Goal: Task Accomplishment & Management: Manage account settings

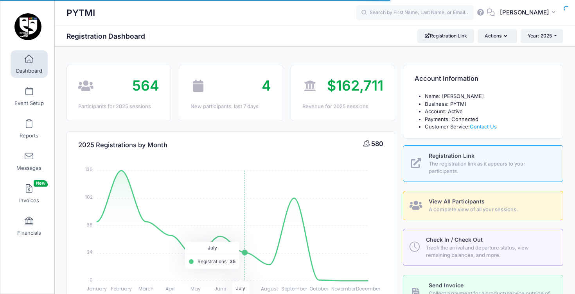
select select
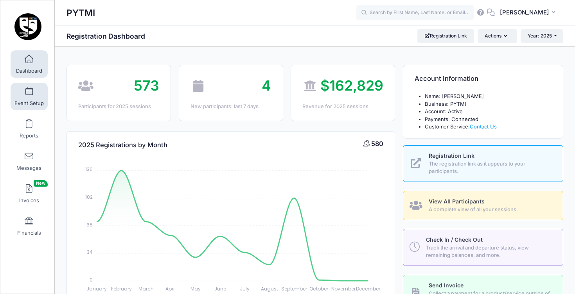
click at [29, 93] on span at bounding box center [29, 92] width 0 height 9
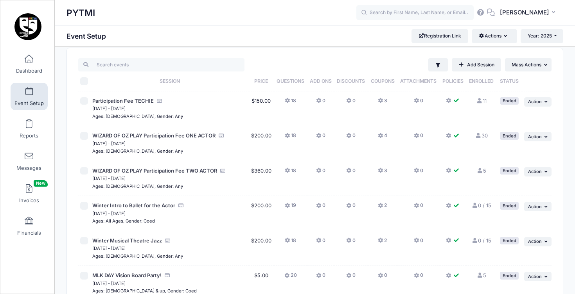
scroll to position [11, 0]
click at [487, 61] on link "Add Session" at bounding box center [476, 64] width 49 height 13
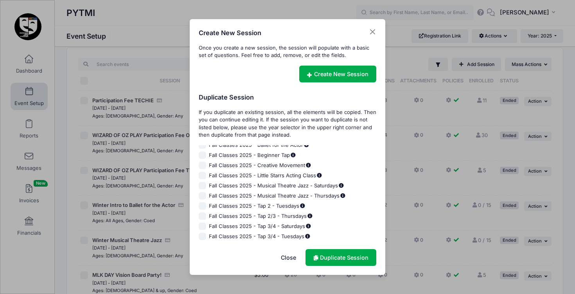
scroll to position [830, 0]
click at [203, 215] on input "Fall Classes 2025 - Tap 2/3 - Thursdays" at bounding box center [203, 217] width 8 height 8
checkbox input "true"
click at [354, 260] on link "Duplicate Session" at bounding box center [340, 257] width 71 height 17
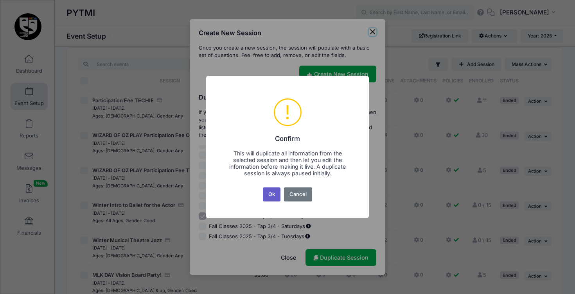
click at [272, 191] on button "Ok" at bounding box center [272, 195] width 18 height 14
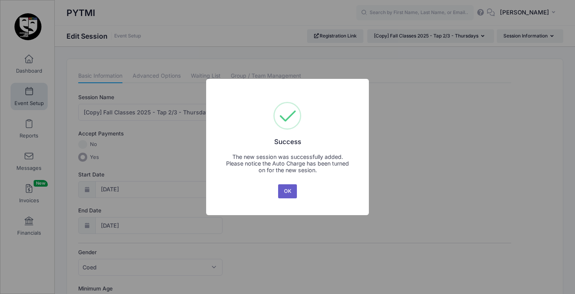
click at [292, 194] on button "OK" at bounding box center [287, 192] width 19 height 14
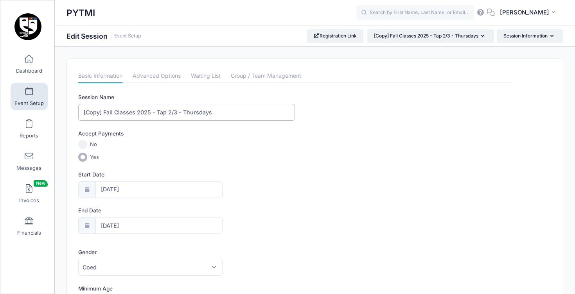
click at [104, 114] on input "[Copy] Fall Classes 2025 - Tap 2/3 - Thursdays" at bounding box center [186, 112] width 217 height 17
drag, startPoint x: 156, startPoint y: 111, endPoint x: 137, endPoint y: 111, distance: 18.8
click at [137, 111] on input "Fall Classes 2025 - Tap 2/3 - Thursdays" at bounding box center [186, 112] width 217 height 17
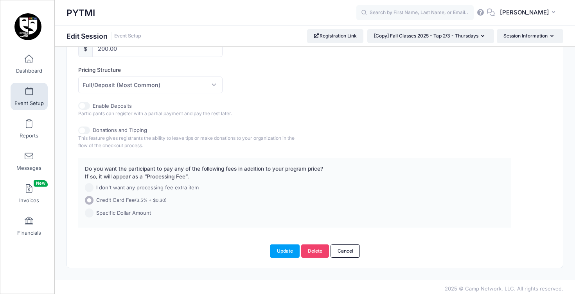
scroll to position [392, 0]
type input "Fall Classes 2025 - Ballet for the Actor - Thursdays"
click at [281, 248] on button "Update" at bounding box center [285, 251] width 30 height 13
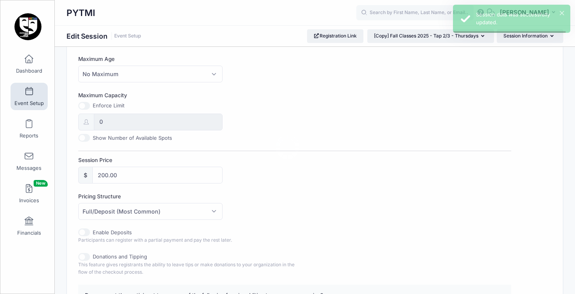
scroll to position [0, 0]
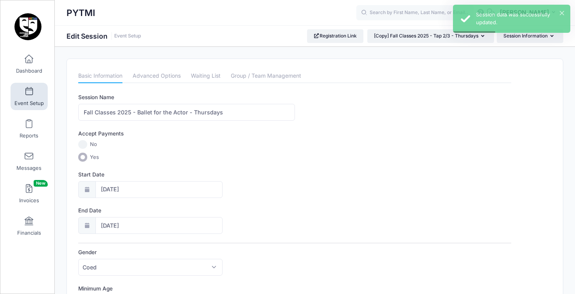
click at [41, 95] on link "Event Setup" at bounding box center [29, 96] width 37 height 27
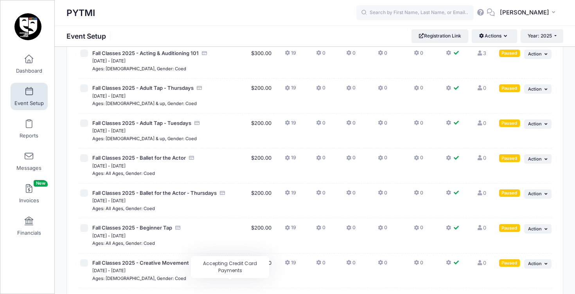
scroll to position [2170, 0]
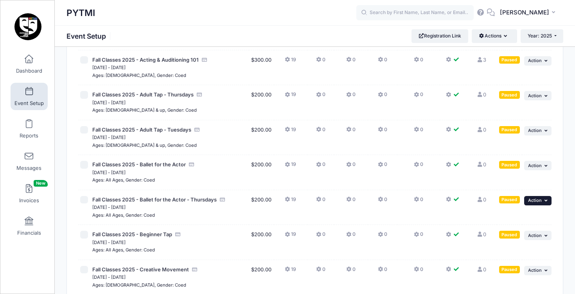
click at [543, 196] on button "... Action" at bounding box center [537, 200] width 27 height 9
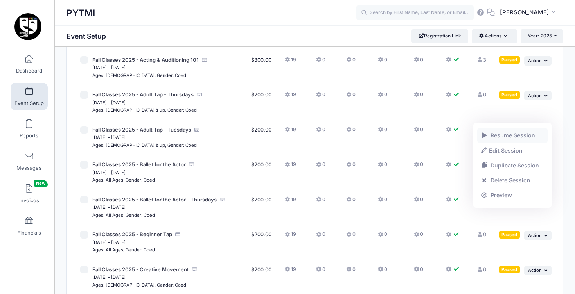
click at [518, 139] on link "Resume Session" at bounding box center [512, 135] width 71 height 15
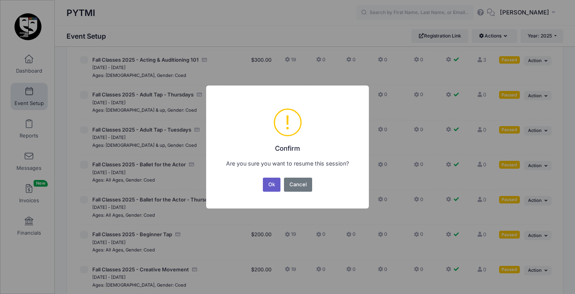
click at [277, 186] on button "Ok" at bounding box center [272, 185] width 18 height 14
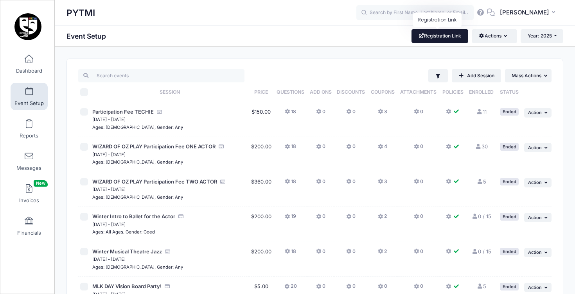
click at [444, 38] on link "Registration Link" at bounding box center [439, 35] width 57 height 13
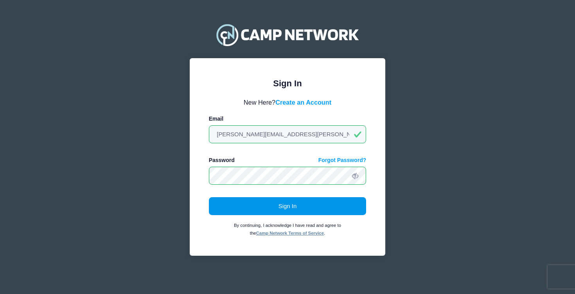
click at [260, 201] on button "Sign In" at bounding box center [288, 206] width 158 height 18
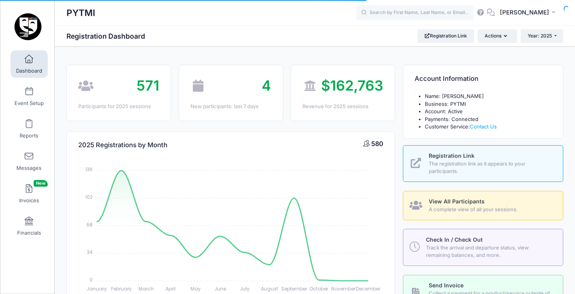
select select
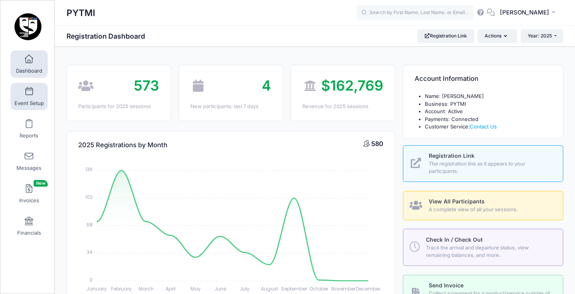
click at [29, 94] on span at bounding box center [29, 92] width 0 height 9
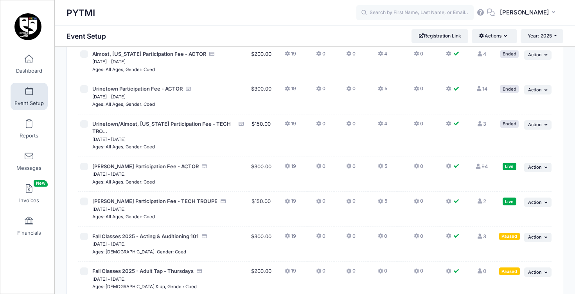
scroll to position [1993, 0]
click at [425, 34] on link "Registration Link" at bounding box center [439, 35] width 57 height 13
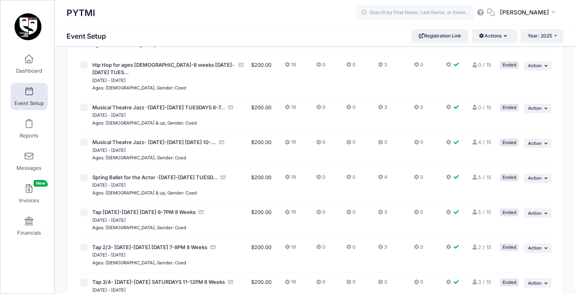
scroll to position [1693, 0]
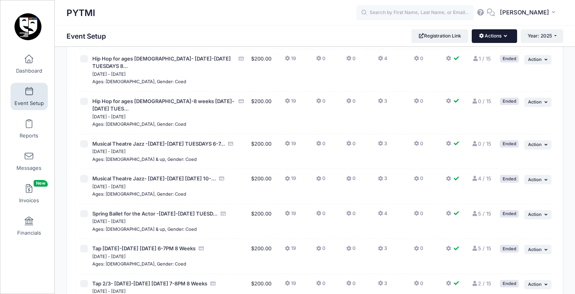
click at [508, 39] on button "Actions" at bounding box center [493, 35] width 45 height 13
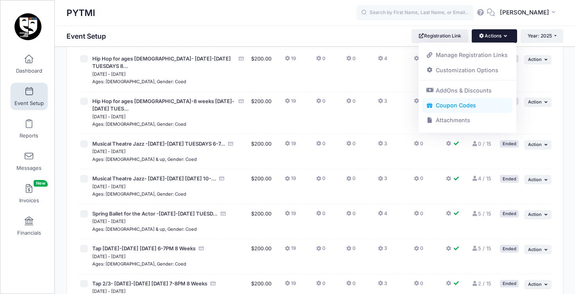
click at [469, 104] on link "Coupon Codes" at bounding box center [467, 105] width 90 height 15
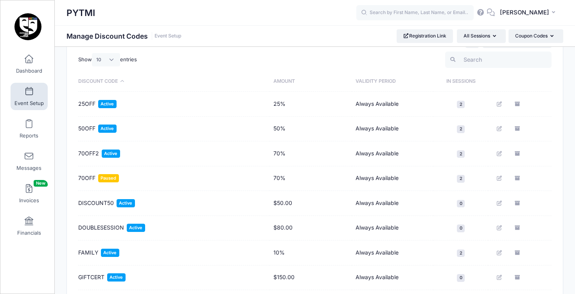
scroll to position [62, 0]
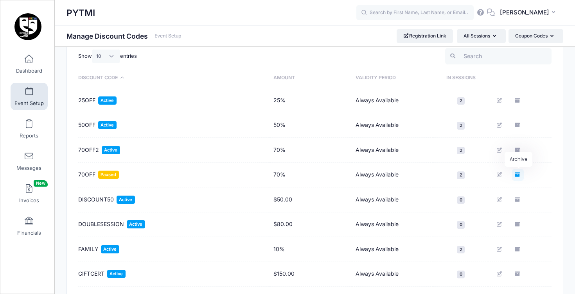
click at [518, 174] on icon "Archive" at bounding box center [518, 174] width 6 height 5
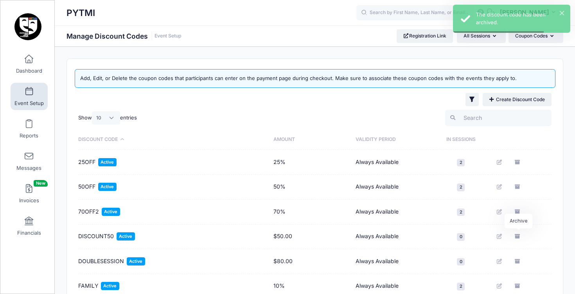
click at [87, 209] on span "70OFF2" at bounding box center [88, 212] width 21 height 8
click at [102, 213] on span "Active" at bounding box center [111, 212] width 18 height 8
click at [499, 212] on icon "Edit" at bounding box center [500, 212] width 6 height 5
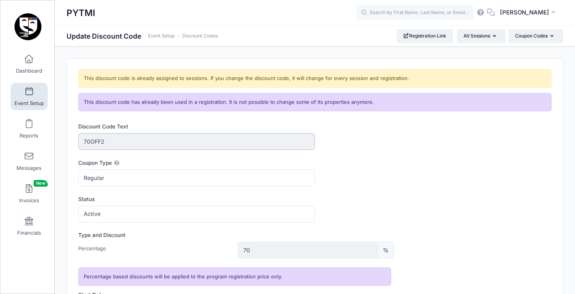
click at [122, 140] on input "70OFF2" at bounding box center [196, 141] width 237 height 17
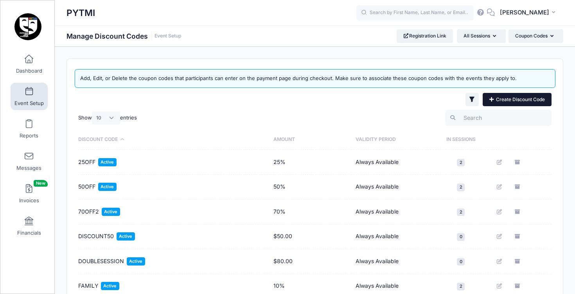
click at [496, 99] on link "Create Discount Code" at bounding box center [516, 99] width 69 height 13
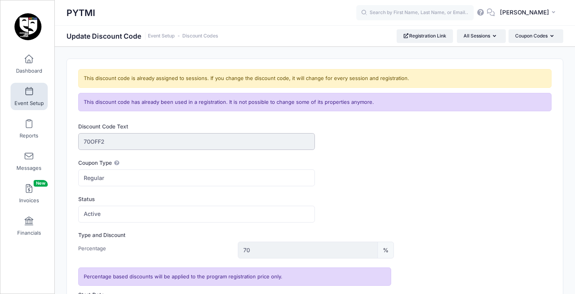
click at [151, 142] on input "70OFF2" at bounding box center [196, 141] width 237 height 17
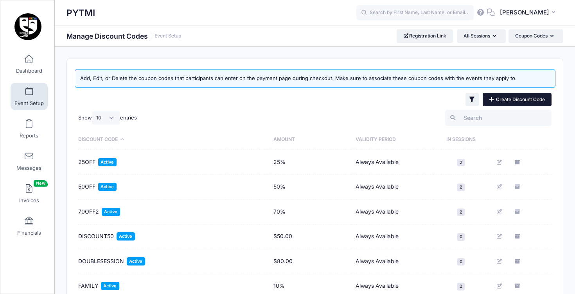
click at [507, 99] on link "Create Discount Code" at bounding box center [516, 99] width 69 height 13
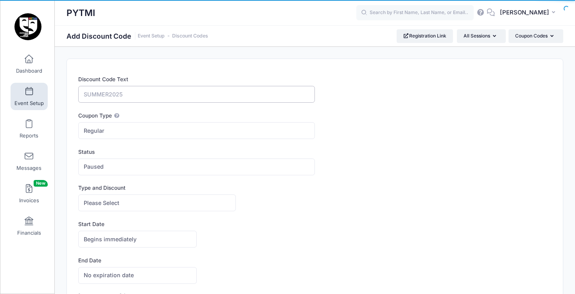
click at [159, 90] on input "Discount Code Text" at bounding box center [196, 94] width 237 height 17
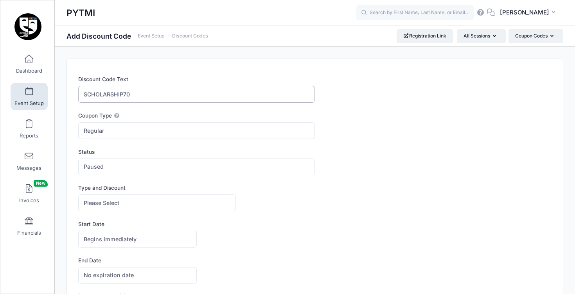
type input "SCHOLARSHIP70"
click at [138, 133] on span "Regular" at bounding box center [196, 130] width 237 height 17
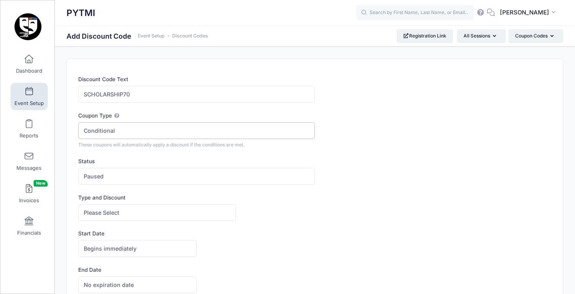
click at [140, 134] on span "Conditional" at bounding box center [196, 130] width 237 height 17
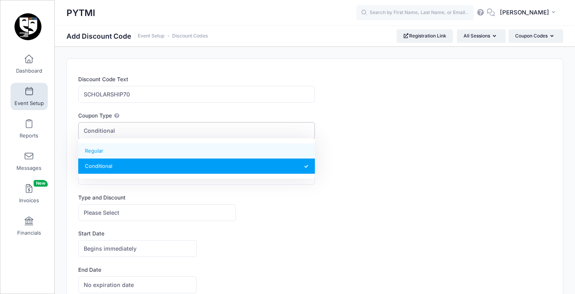
select select "0"
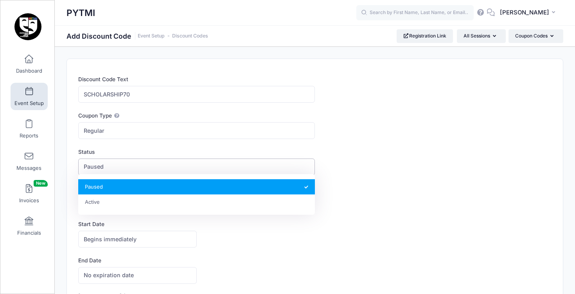
click at [116, 161] on span "Paused" at bounding box center [196, 167] width 237 height 17
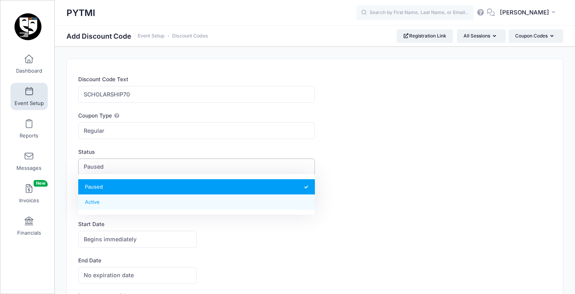
select select "1"
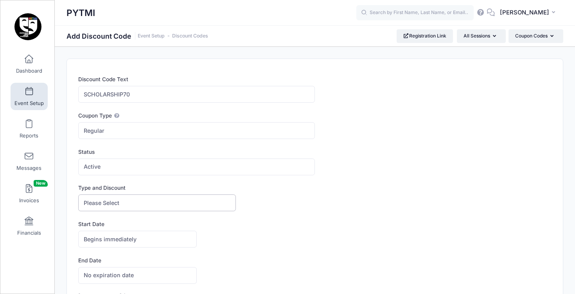
click at [134, 201] on span "Please Select" at bounding box center [157, 203] width 158 height 17
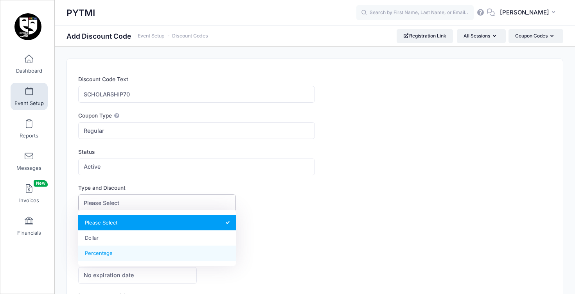
select select "2"
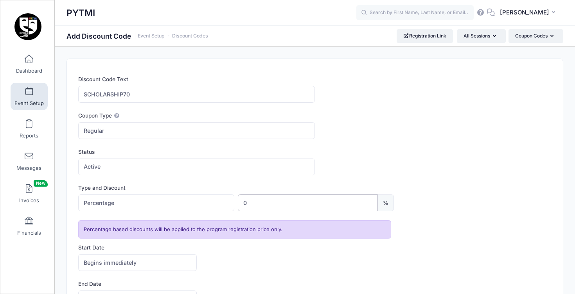
click at [264, 204] on input "0" at bounding box center [308, 203] width 140 height 17
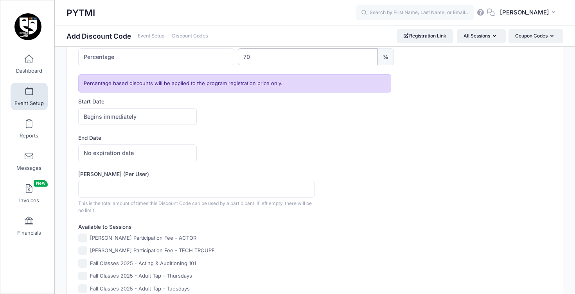
scroll to position [147, 0]
type input "70"
click at [127, 181] on input "[PERSON_NAME] (Per User)" at bounding box center [196, 188] width 237 height 17
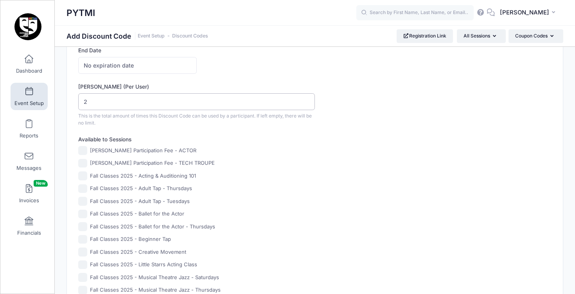
scroll to position [235, 0]
type input "2"
click at [82, 149] on input "[PERSON_NAME] Participation Fee - ACTOR" at bounding box center [82, 149] width 9 height 9
checkbox input "true"
click at [83, 158] on input "[PERSON_NAME] Participation Fee - TECH TROUPE" at bounding box center [82, 162] width 9 height 9
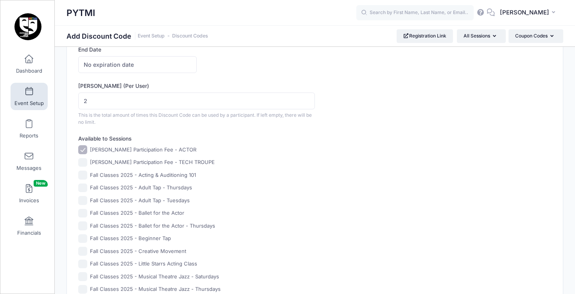
checkbox input "true"
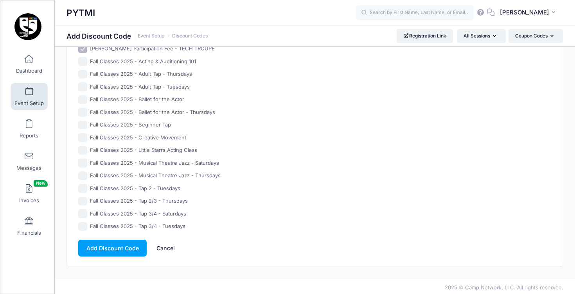
scroll to position [348, 0]
click at [118, 248] on button "Add Discount Code" at bounding box center [112, 248] width 68 height 17
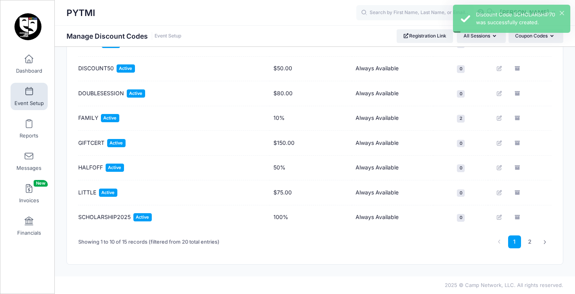
scroll to position [168, 0]
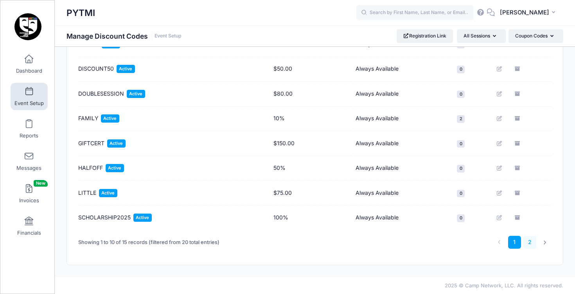
click at [531, 243] on link "2" at bounding box center [529, 242] width 13 height 13
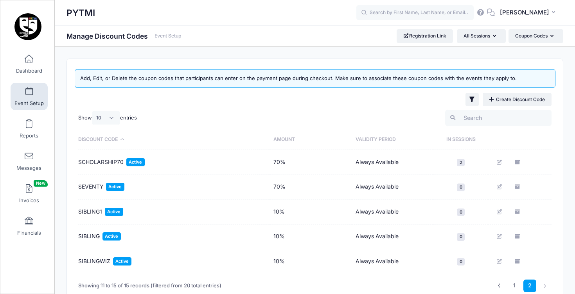
scroll to position [0, 0]
